Goal: Information Seeking & Learning: Learn about a topic

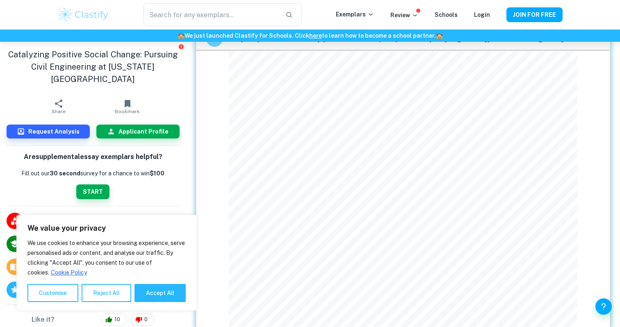
scroll to position [47, 0]
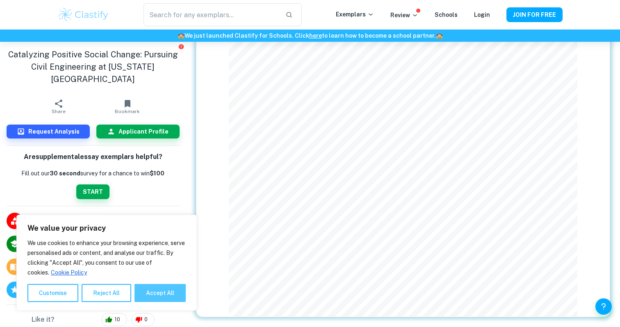
click at [172, 295] on button "Accept All" at bounding box center [160, 293] width 51 height 18
checkbox input "true"
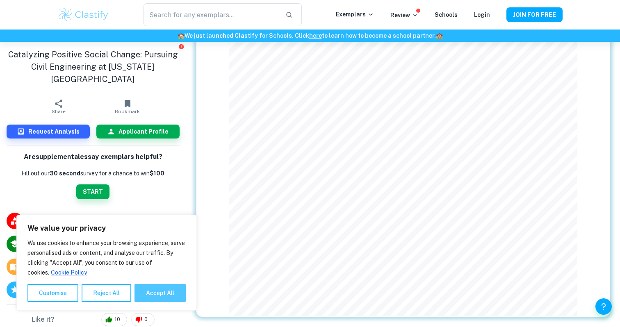
checkbox input "true"
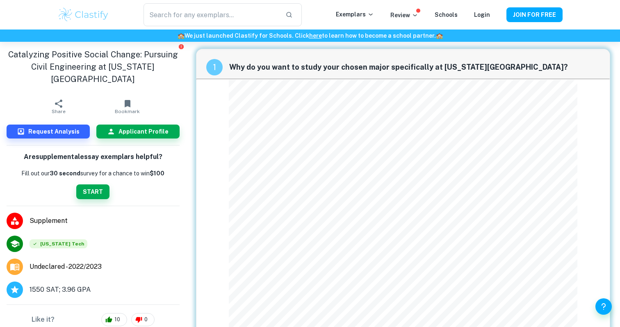
scroll to position [0, 0]
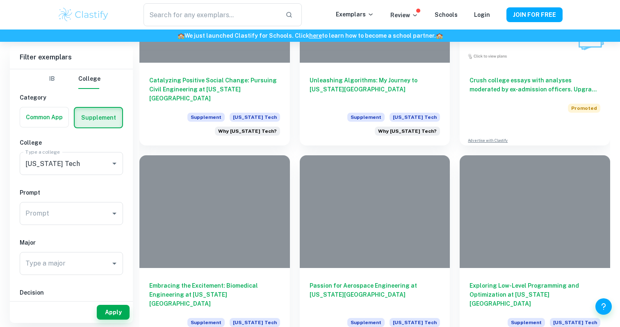
scroll to position [518, 0]
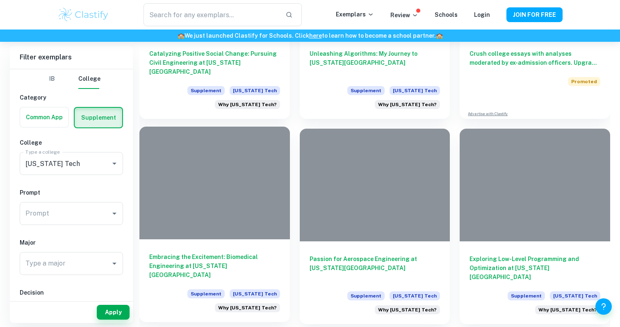
click at [206, 262] on h6 "Embracing the Excitement: Biomedical Engineering at [US_STATE][GEOGRAPHIC_DATA]" at bounding box center [214, 266] width 131 height 27
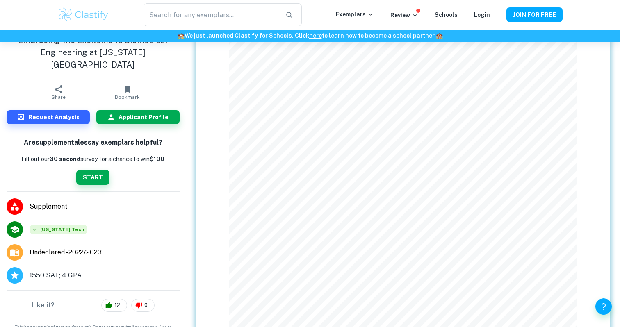
scroll to position [171, 0]
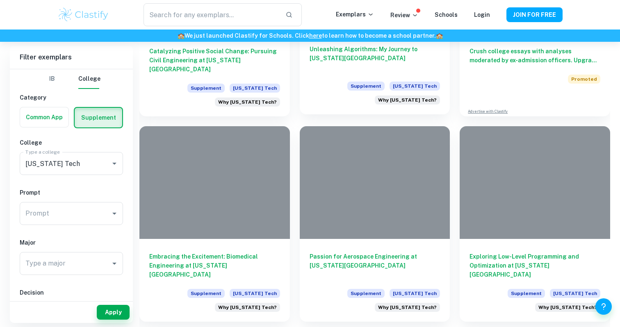
scroll to position [522, 0]
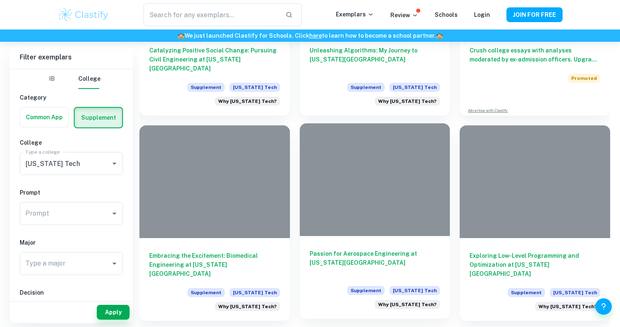
click at [312, 244] on div "Passion for Aerospace Engineering at [US_STATE] Tech Supplement [US_STATE] Tech…" at bounding box center [375, 277] width 151 height 83
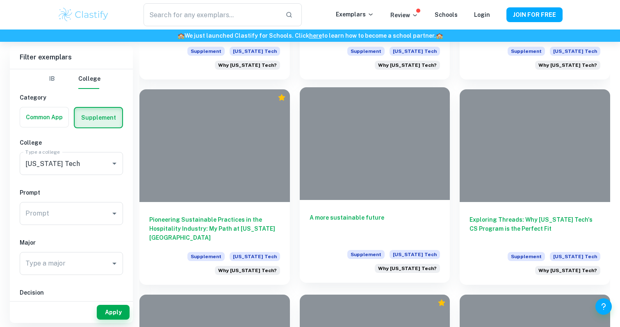
scroll to position [772, 0]
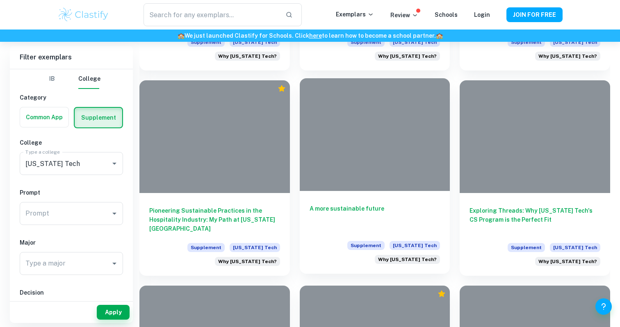
click at [366, 219] on h6 "A more sustainable future" at bounding box center [375, 217] width 131 height 27
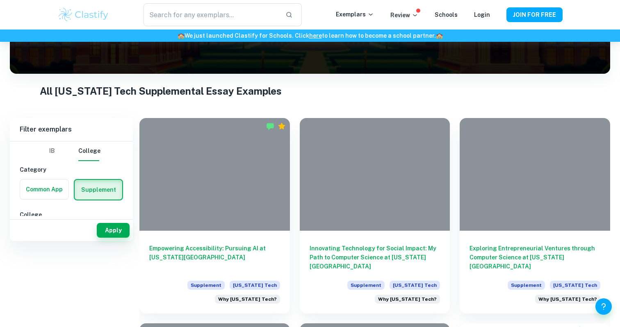
scroll to position [164, 0]
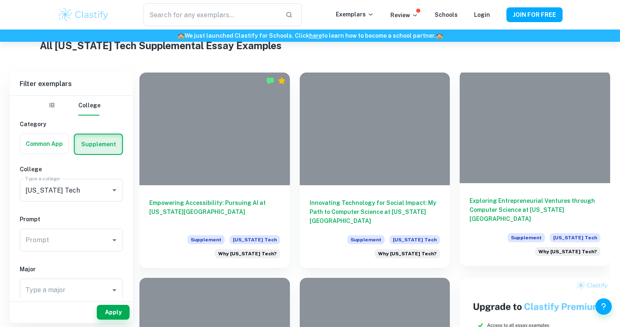
click at [566, 208] on h6 "Exploring Entrepreneurial Ventures through Computer Science at [US_STATE][GEOGR…" at bounding box center [535, 209] width 131 height 27
